Goal: Find specific page/section: Find specific page/section

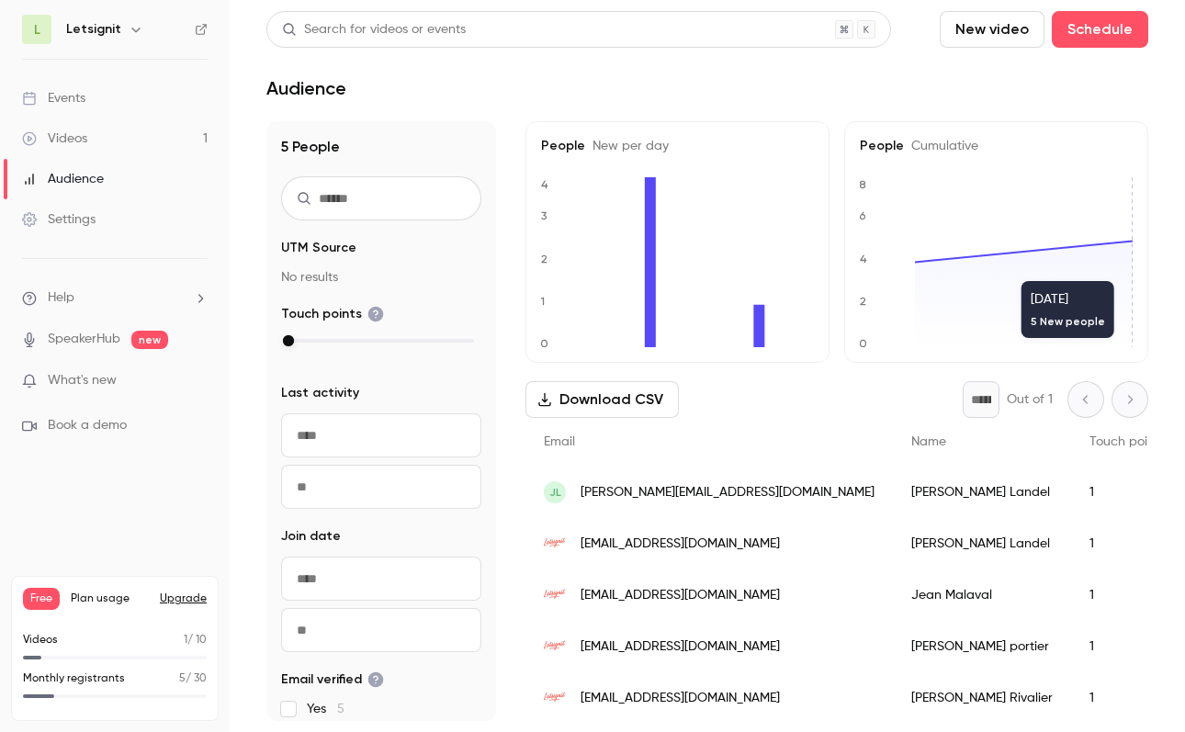
click at [125, 20] on button "button" at bounding box center [136, 29] width 22 height 22
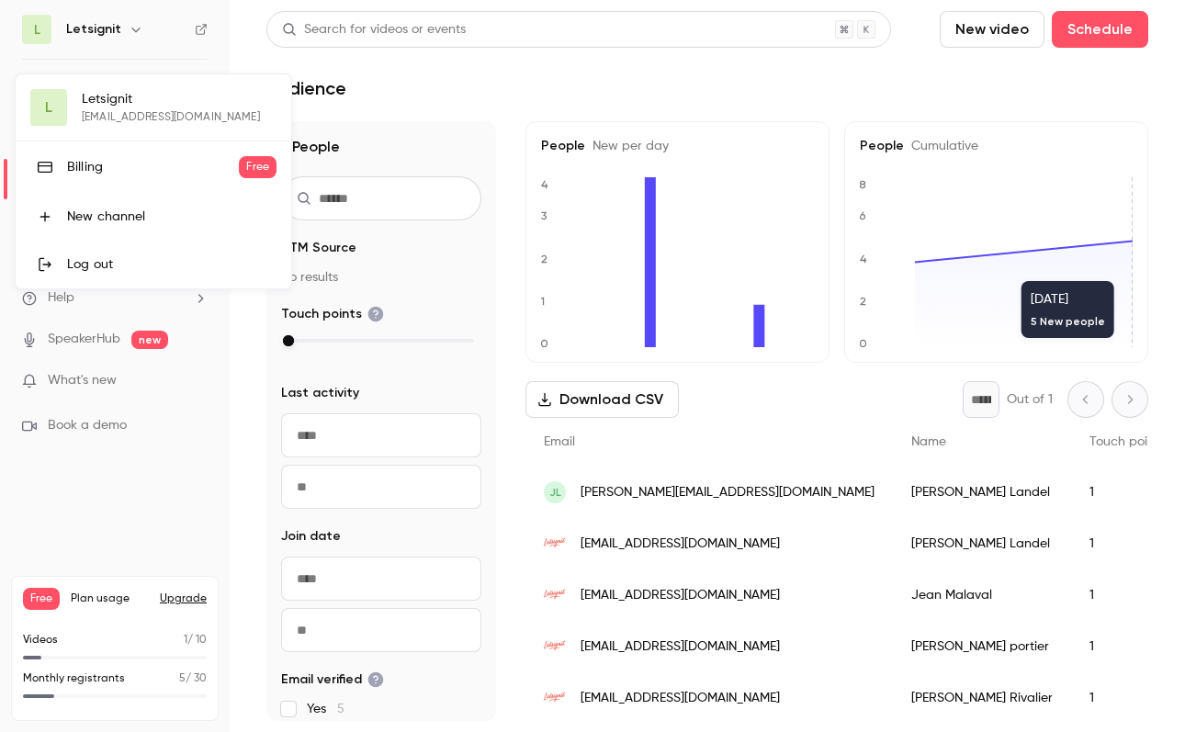
click at [318, 64] on div at bounding box center [592, 366] width 1185 height 732
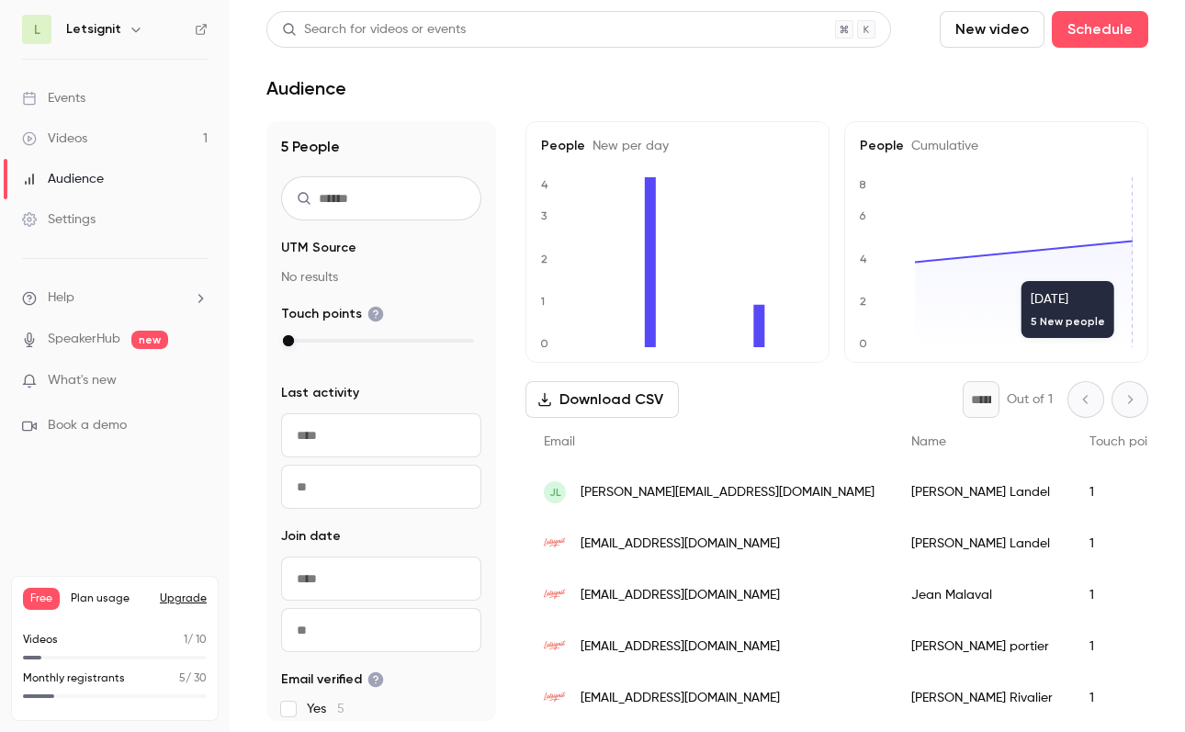
click at [117, 176] on link "Audience" at bounding box center [115, 179] width 230 height 40
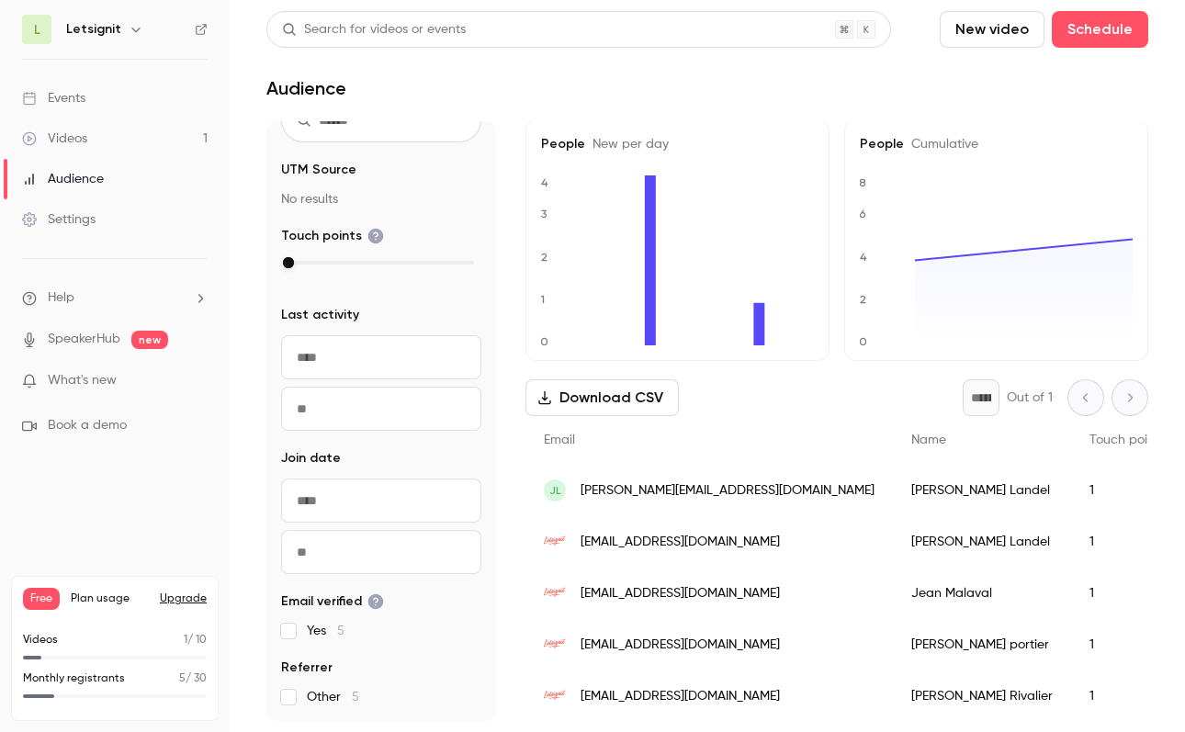
scroll to position [77, 0]
click at [322, 351] on input "text" at bounding box center [381, 358] width 200 height 44
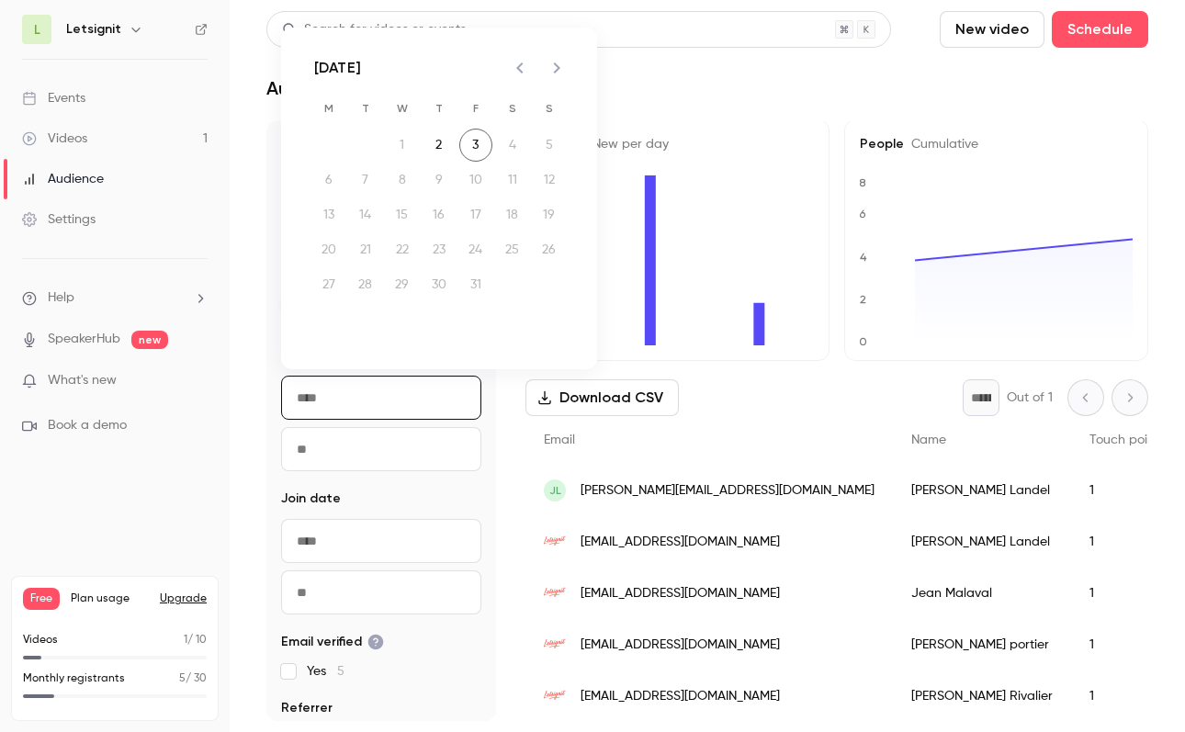
scroll to position [0, 0]
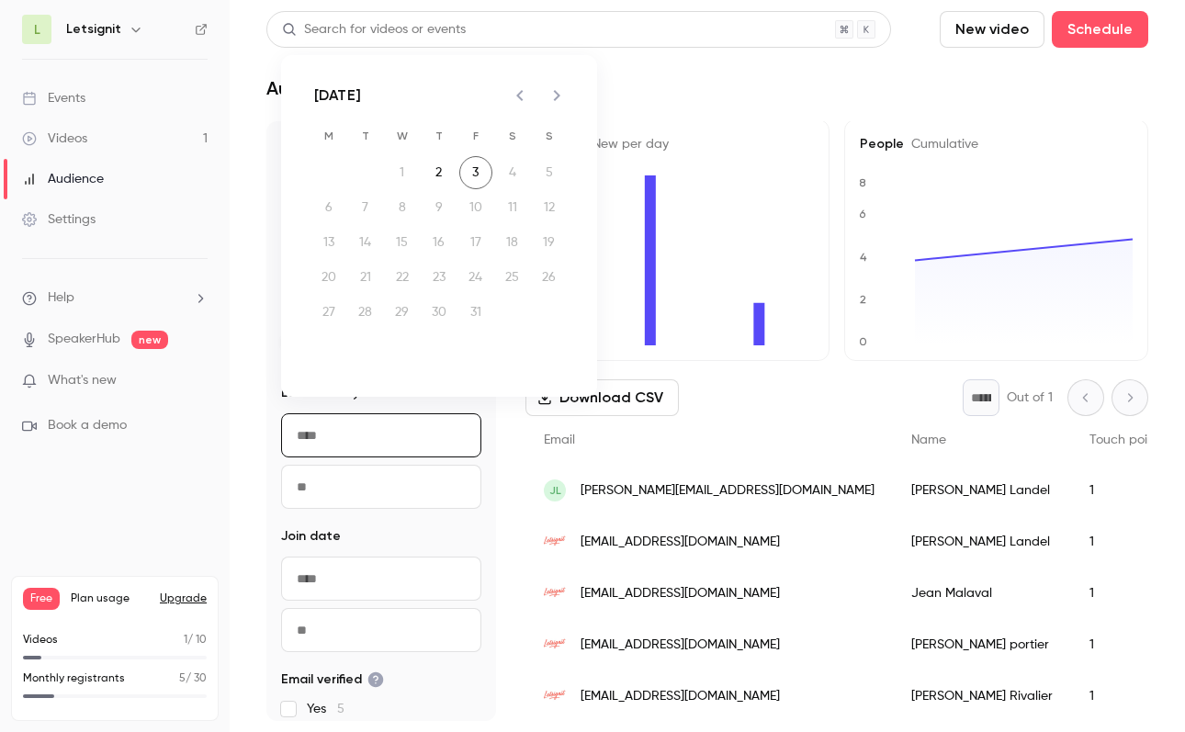
click at [257, 375] on main "Search for videos or events New video Schedule Audience 5 People UTM Source No …" at bounding box center [708, 366] width 956 height 732
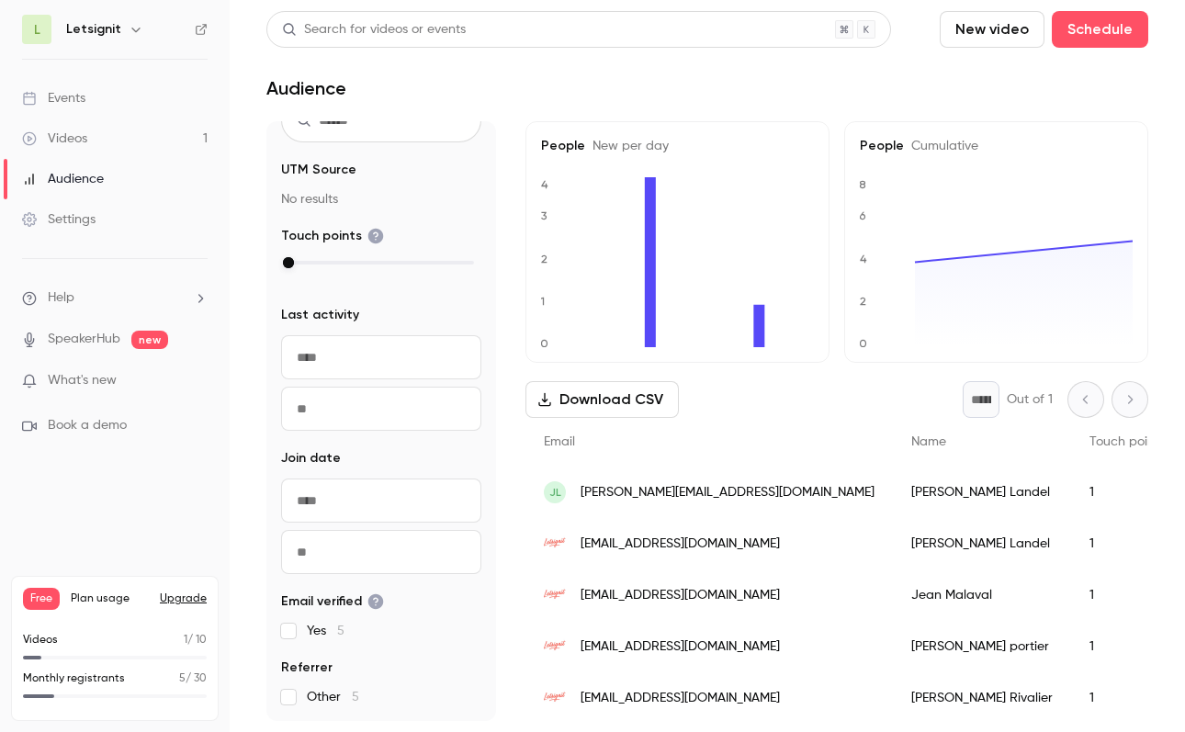
click at [93, 122] on link "Videos 1" at bounding box center [115, 139] width 230 height 40
